Goal: Transaction & Acquisition: Purchase product/service

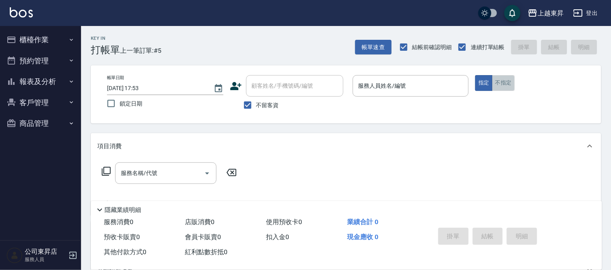
click at [501, 81] on button "不指定" at bounding box center [503, 83] width 23 height 16
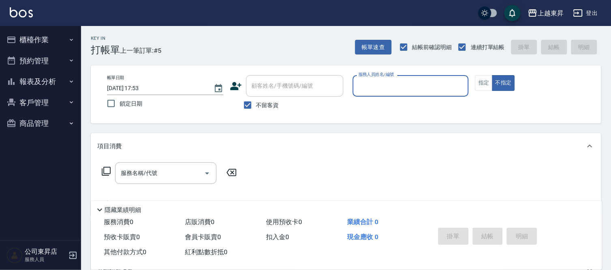
click at [430, 86] on input "服務人員姓名/編號" at bounding box center [410, 86] width 109 height 14
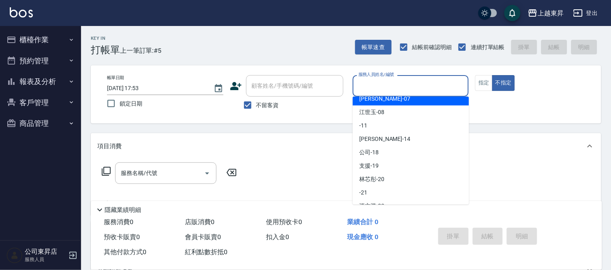
scroll to position [90, 0]
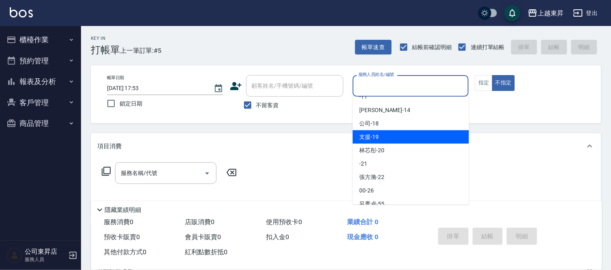
click at [392, 134] on div "支援 -19" at bounding box center [411, 136] width 116 height 13
type input "支援-19"
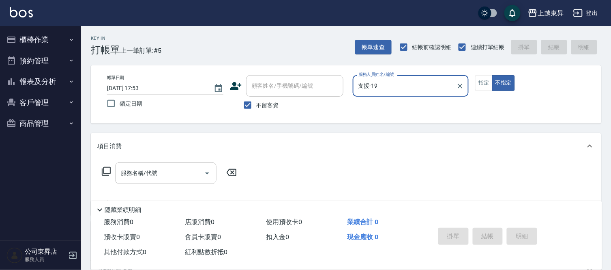
click at [183, 172] on input "服務名稱/代號" at bounding box center [160, 173] width 82 height 14
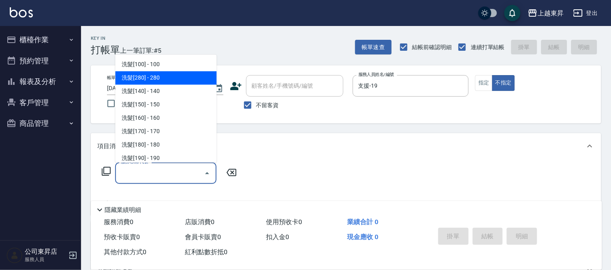
click at [176, 73] on span "洗髮[280] - 280" at bounding box center [165, 77] width 101 height 13
type input "洗髮[280](202)"
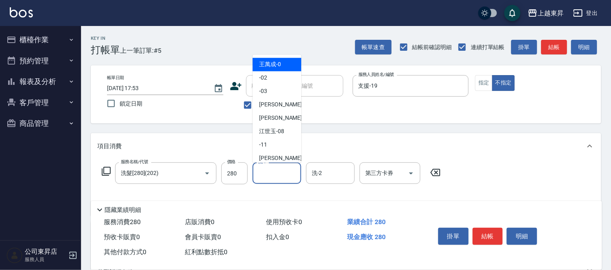
click at [270, 167] on input "洗-1" at bounding box center [276, 173] width 41 height 14
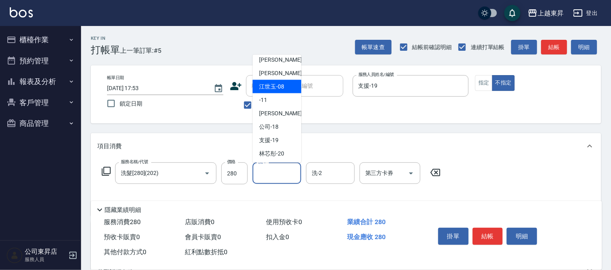
click at [281, 88] on span "[PERSON_NAME]-08" at bounding box center [271, 86] width 25 height 9
type input "[PERSON_NAME]-08"
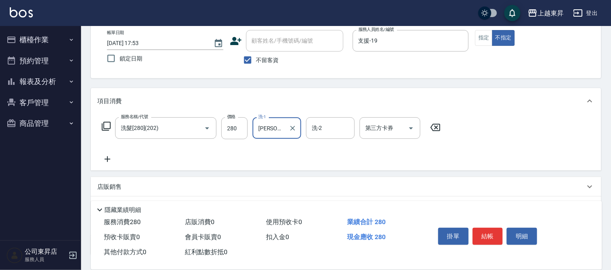
click at [106, 159] on icon at bounding box center [107, 159] width 20 height 10
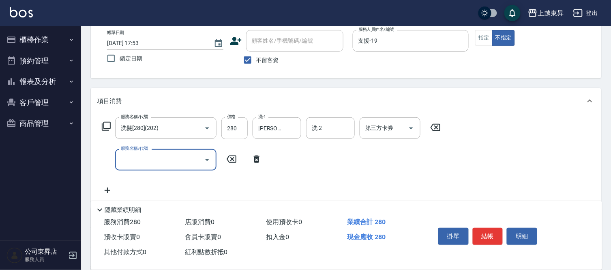
click at [124, 163] on input "服務名稱/代號" at bounding box center [160, 159] width 82 height 14
type input "潤絲(801)"
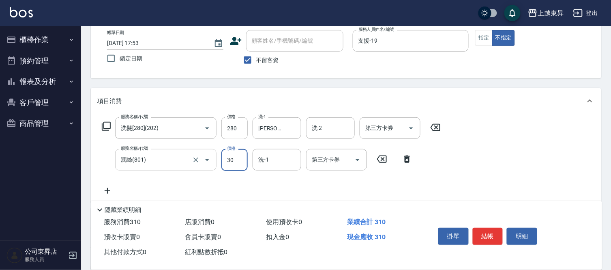
type input "30"
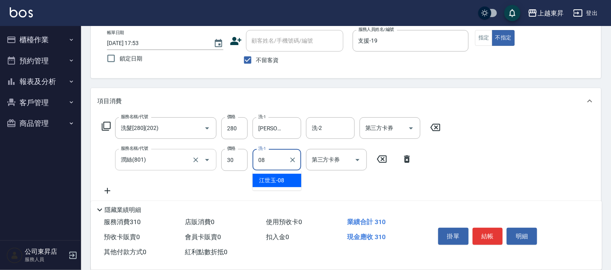
type input "[PERSON_NAME]-08"
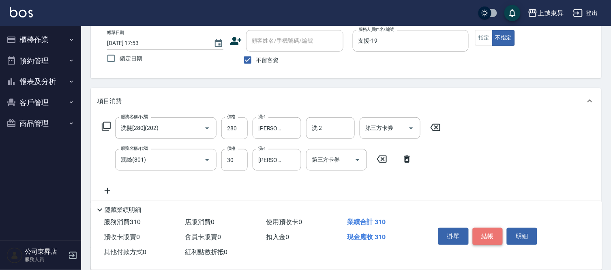
click at [485, 229] on button "結帳" at bounding box center [488, 235] width 30 height 17
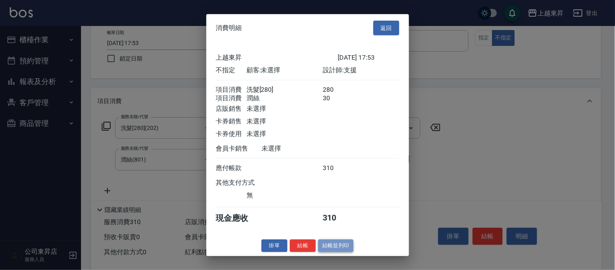
click at [347, 252] on button "結帳並列印" at bounding box center [335, 245] width 35 height 13
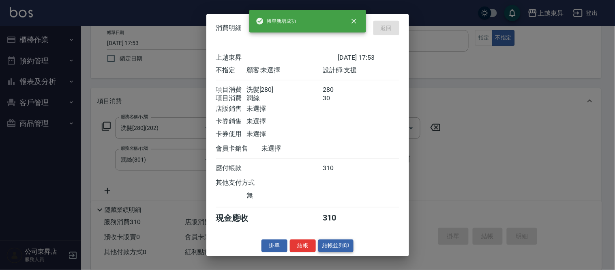
type input "[DATE] 17:54"
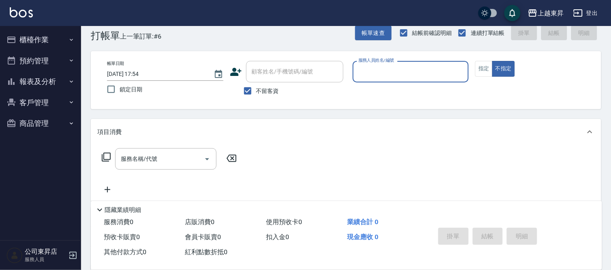
scroll to position [0, 0]
